Goal: Download file/media

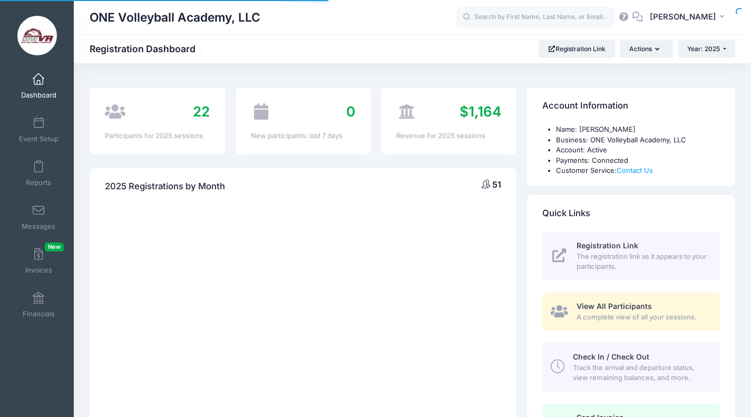
select select
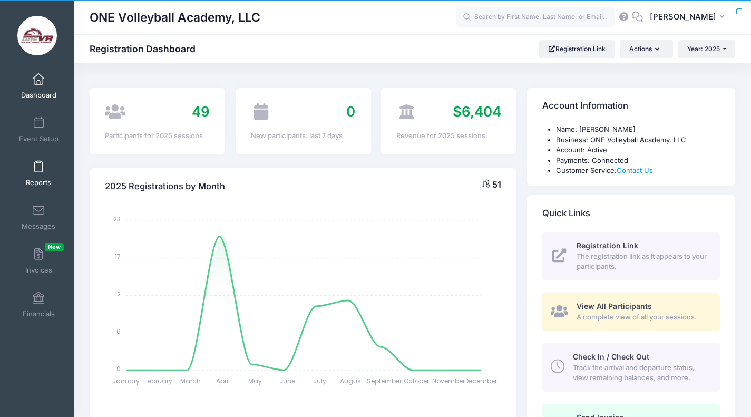
click at [53, 172] on link "Reports" at bounding box center [39, 173] width 50 height 37
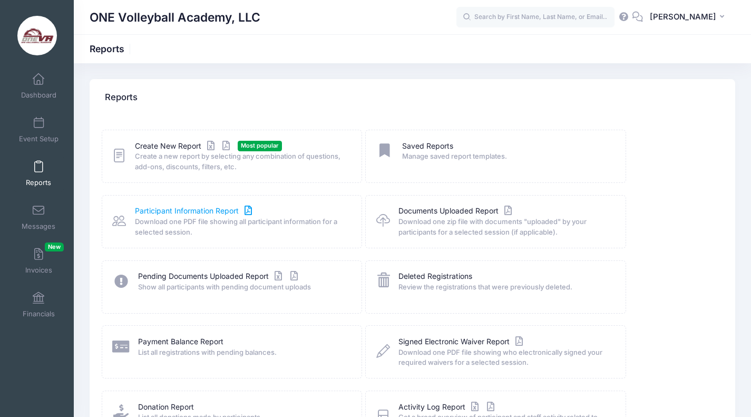
click at [189, 208] on link "Participant Information Report" at bounding box center [195, 211] width 120 height 11
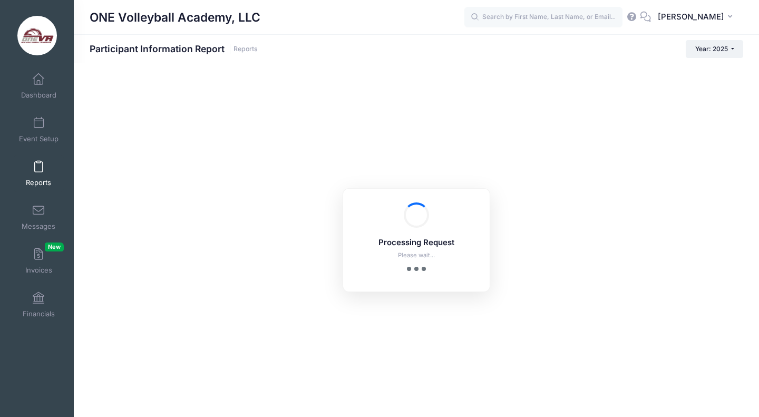
checkbox input "true"
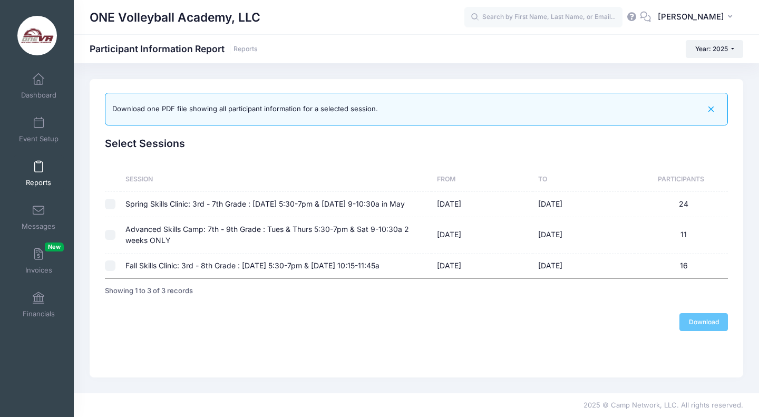
click at [229, 270] on td "Fall Skills Clinic: 3rd - 8th Grade : [DATE] 5:30-7pm & [DATE] 10:15-11:45a" at bounding box center [277, 266] width 312 height 25
checkbox input "true"
click at [692, 328] on link "Download" at bounding box center [703, 322] width 48 height 18
